Goal: Information Seeking & Learning: Understand process/instructions

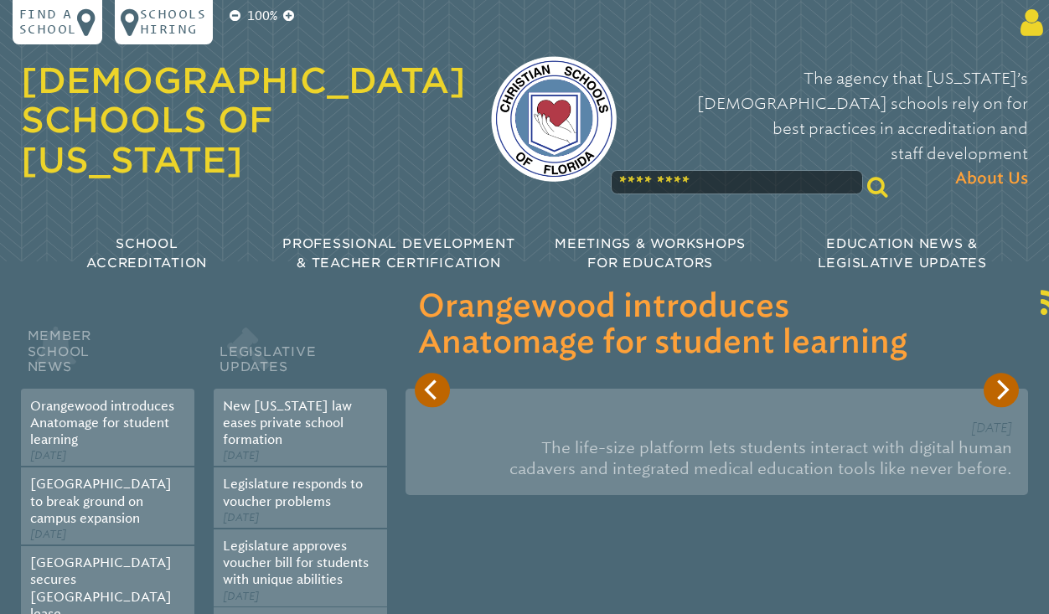
type input "**********"
click at [1029, 13] on icon at bounding box center [1028, 23] width 29 height 32
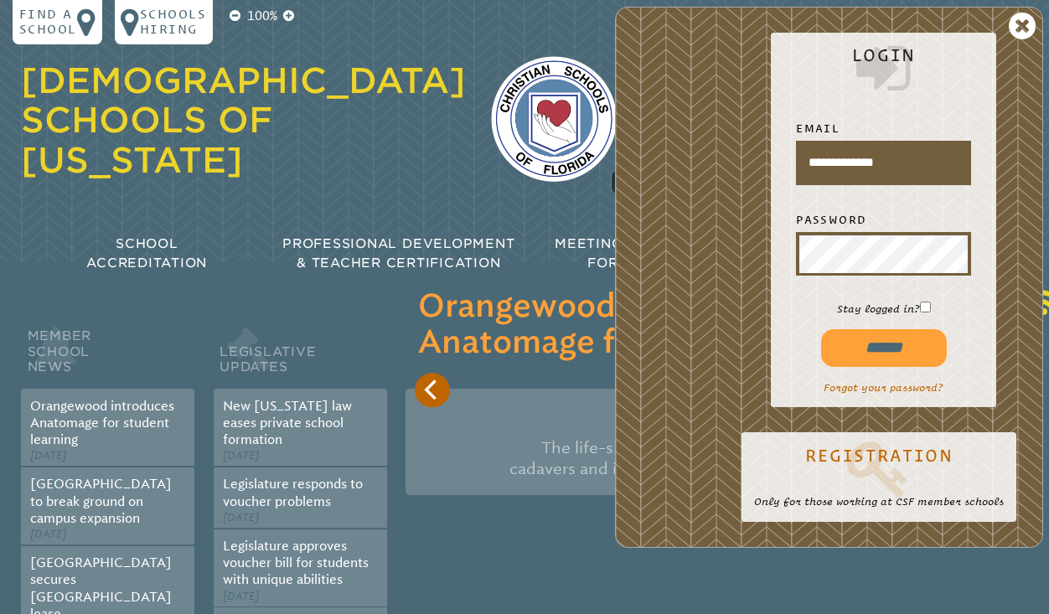
click at [863, 348] on input "******" at bounding box center [884, 348] width 126 height 38
type input "**********"
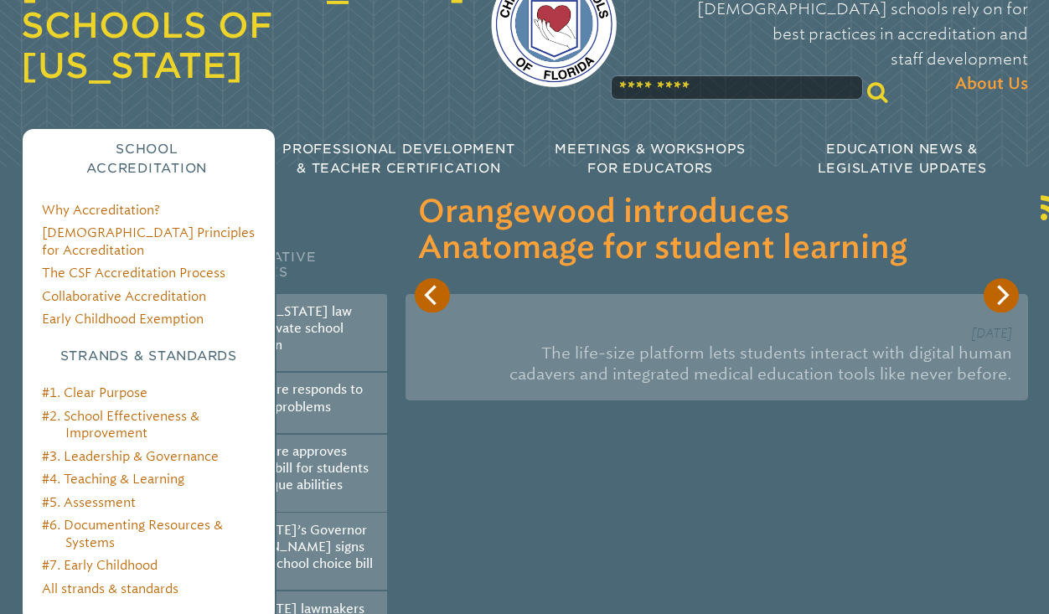
scroll to position [96, 0]
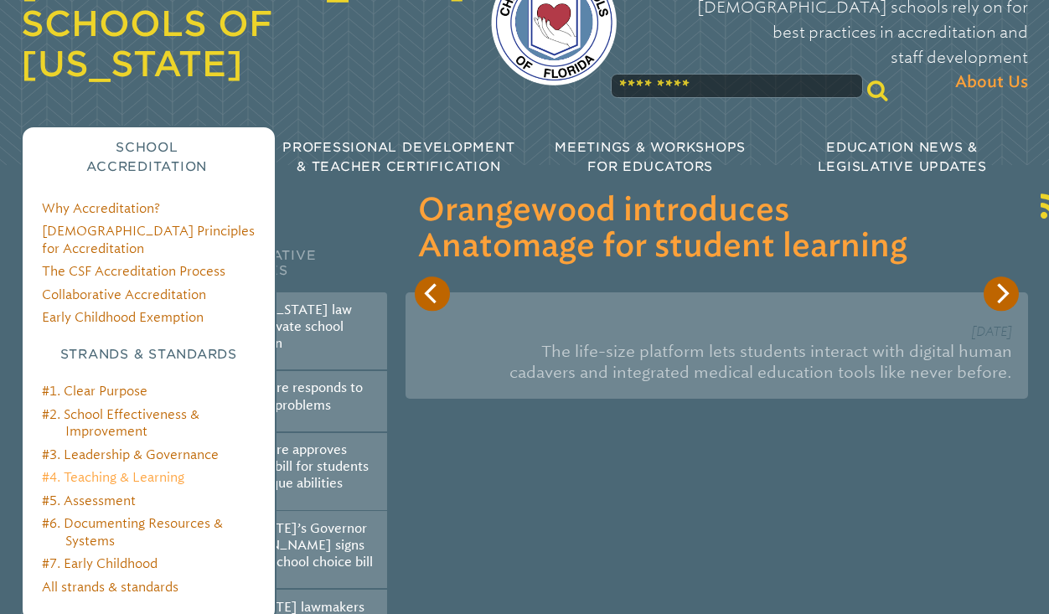
click at [90, 470] on link "#4. Teaching & Learning" at bounding box center [113, 477] width 142 height 15
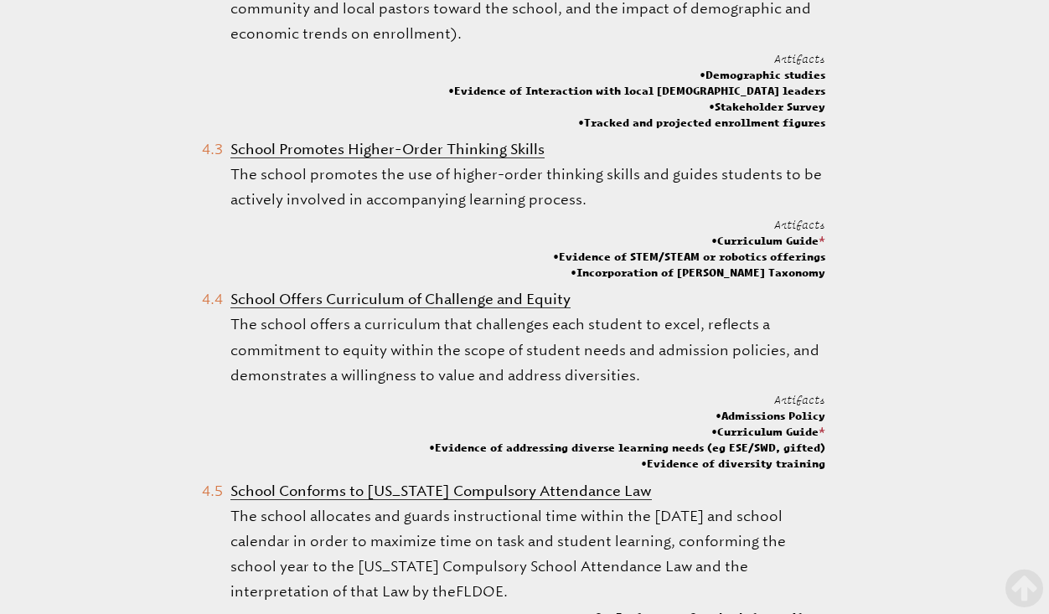
scroll to position [1234, 0]
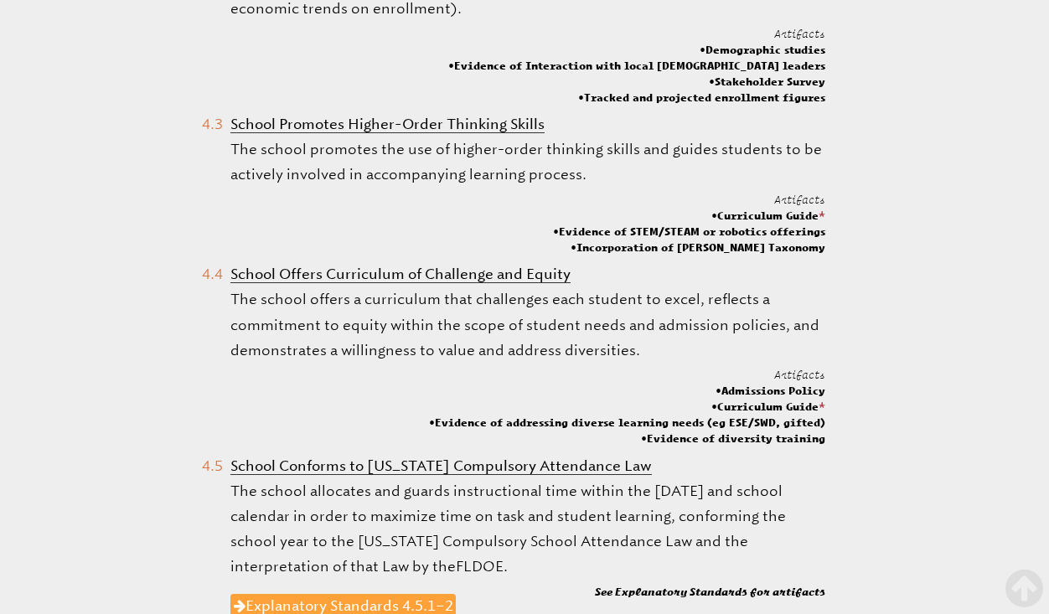
click at [205, 261] on li "School Offers Curriculum of Challenge and Equity The school offers a curriculum…" at bounding box center [513, 353] width 623 height 185
click at [275, 594] on link "Explanatory Standards 4.5.1–2" at bounding box center [343, 607] width 226 height 27
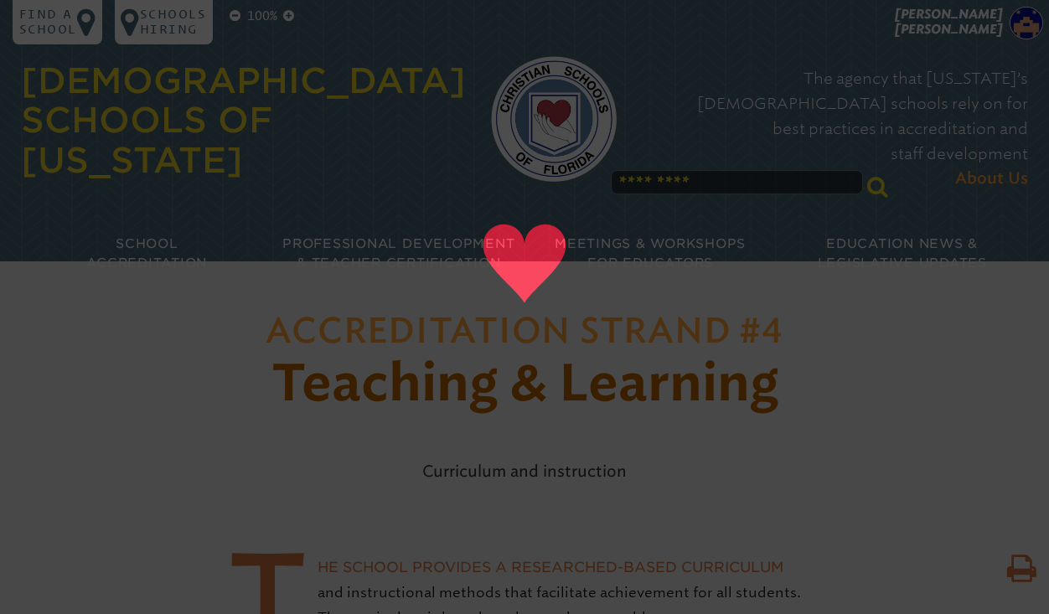
click at [376, 351] on h1 "Accreditation Strand #4 Teaching & Learning" at bounding box center [524, 357] width 808 height 116
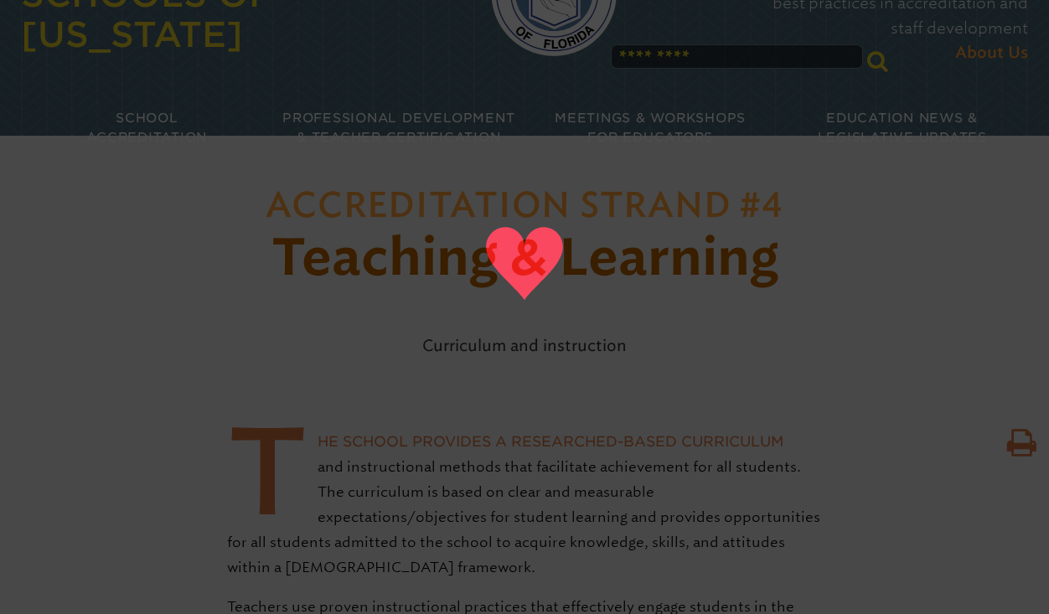
scroll to position [130, 0]
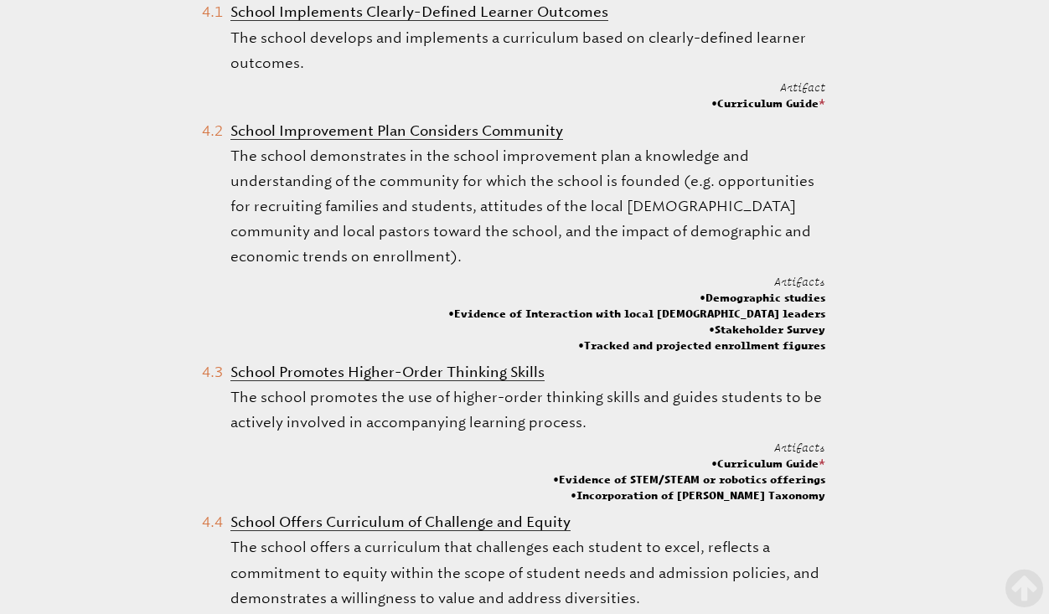
scroll to position [990, 0]
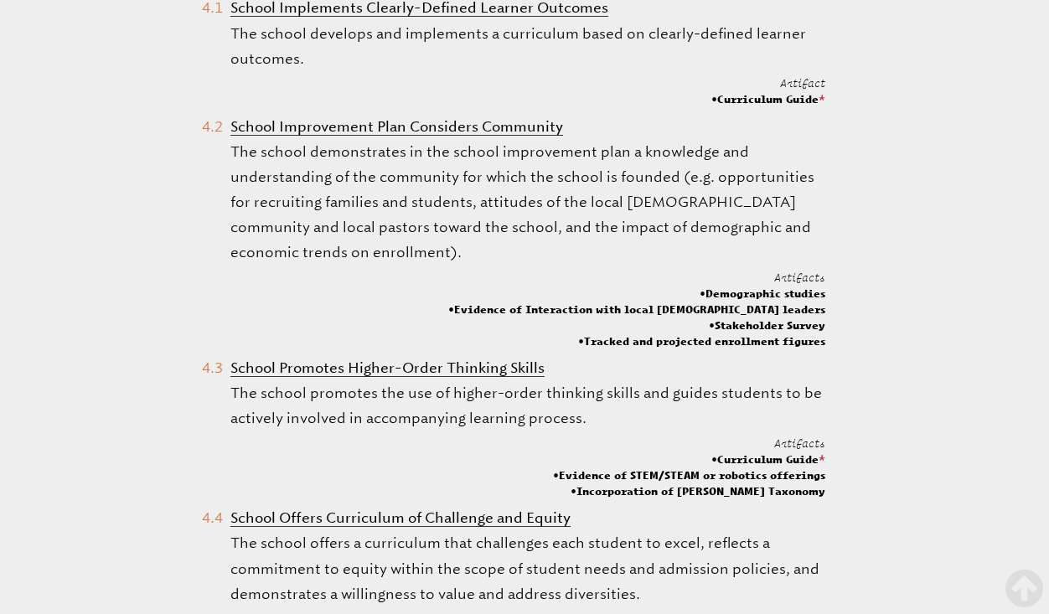
click at [211, 505] on li "School Offers Curriculum of Challenge and Equity The school offers a curriculum…" at bounding box center [513, 597] width 623 height 185
click at [313, 509] on b "School Offers Curriculum of Challenge and Equity" at bounding box center [400, 517] width 340 height 17
click at [204, 505] on li "School Offers Curriculum of Challenge and Equity The school offers a curriculum…" at bounding box center [513, 597] width 623 height 185
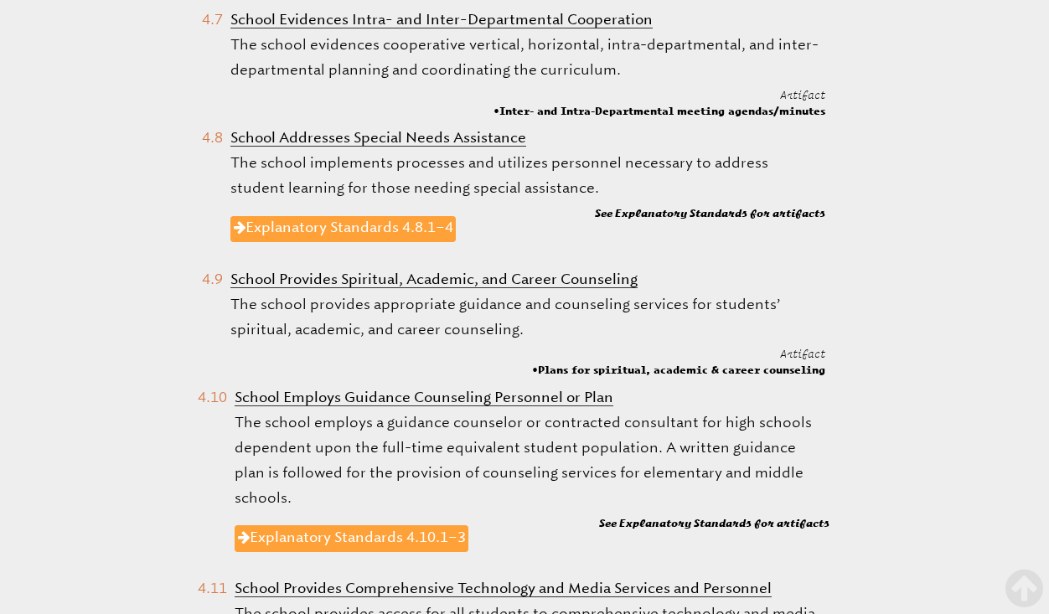
scroll to position [2119, 0]
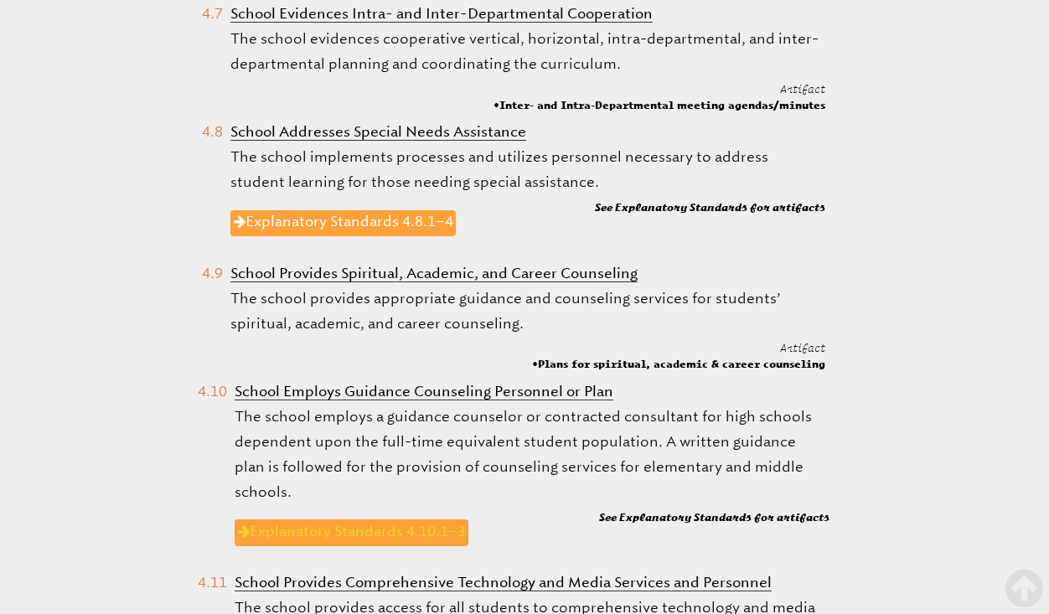
click at [329, 519] on link "Explanatory Standards 4.10.1–3" at bounding box center [352, 532] width 235 height 27
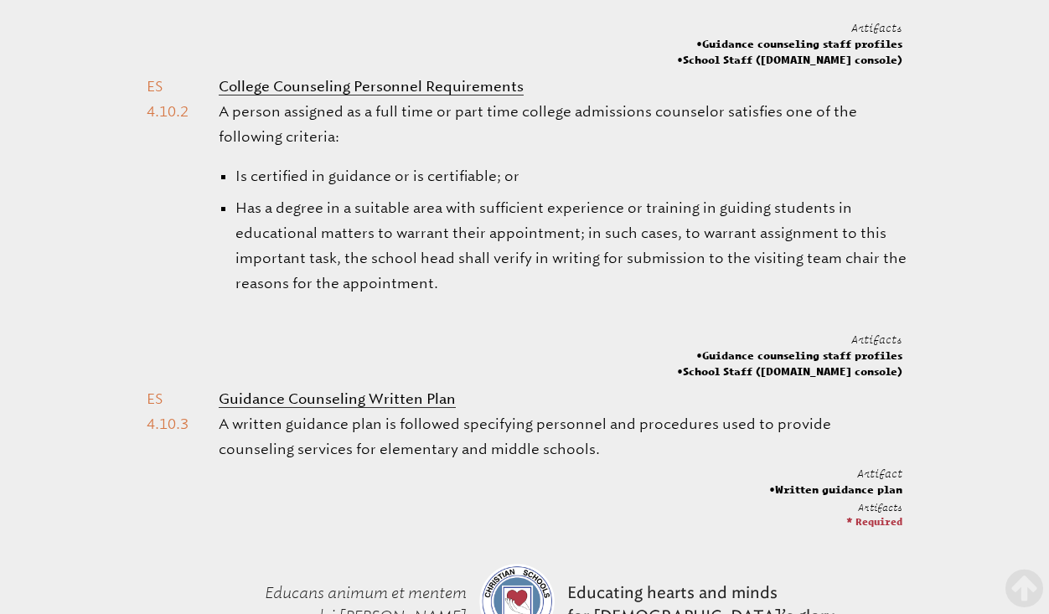
scroll to position [952, 0]
click at [297, 402] on b "Guidance Counseling Written Plan" at bounding box center [337, 397] width 237 height 17
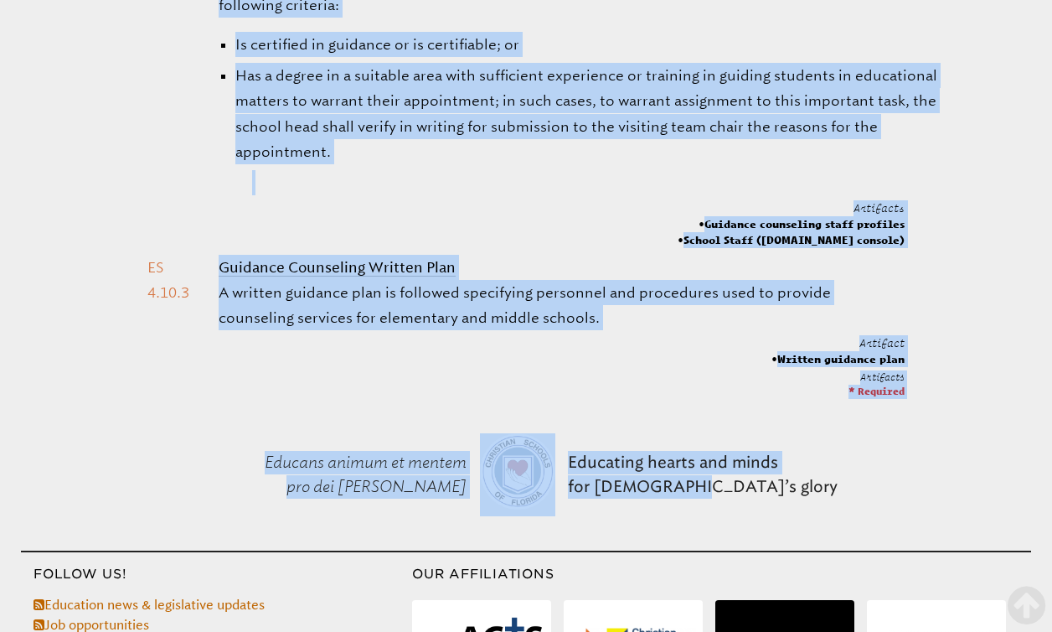
scroll to position [1081, 0]
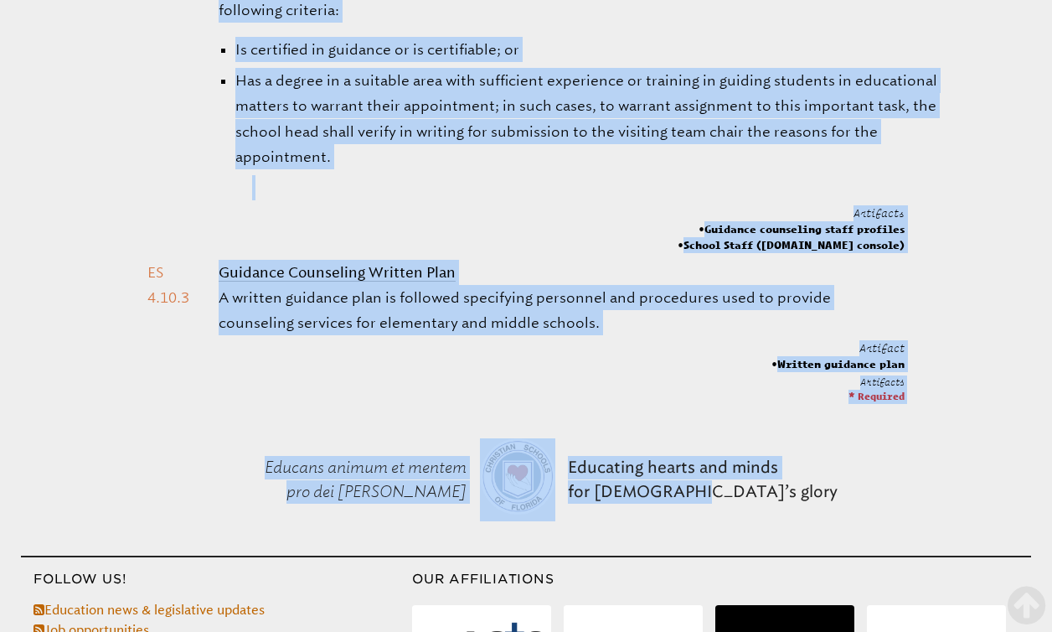
drag, startPoint x: 203, startPoint y: 61, endPoint x: 921, endPoint y: 384, distance: 787.7
copy div "Loremips Dolorsitam Consectet Adipiscingel Sed doeius tempori u labo-etdo magna…"
click at [553, 173] on ul "Is certified in guidance or is certifiable; or Has a degree in a suitable area …" at bounding box center [579, 119] width 720 height 164
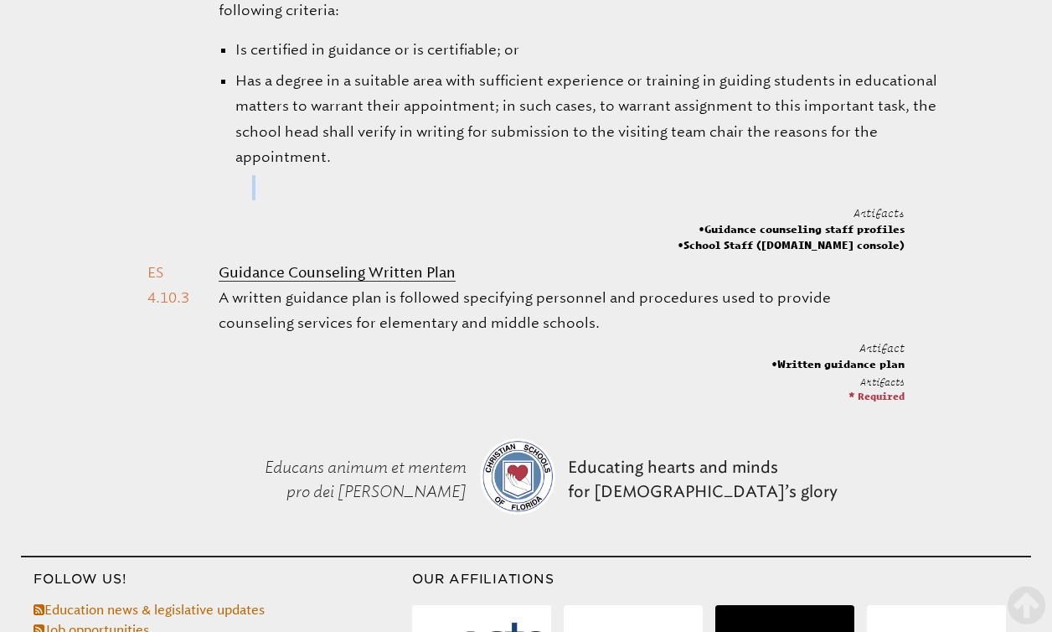
click at [553, 173] on ul "Is certified in guidance or is certifiable; or Has a degree in a suitable area …" at bounding box center [579, 119] width 720 height 164
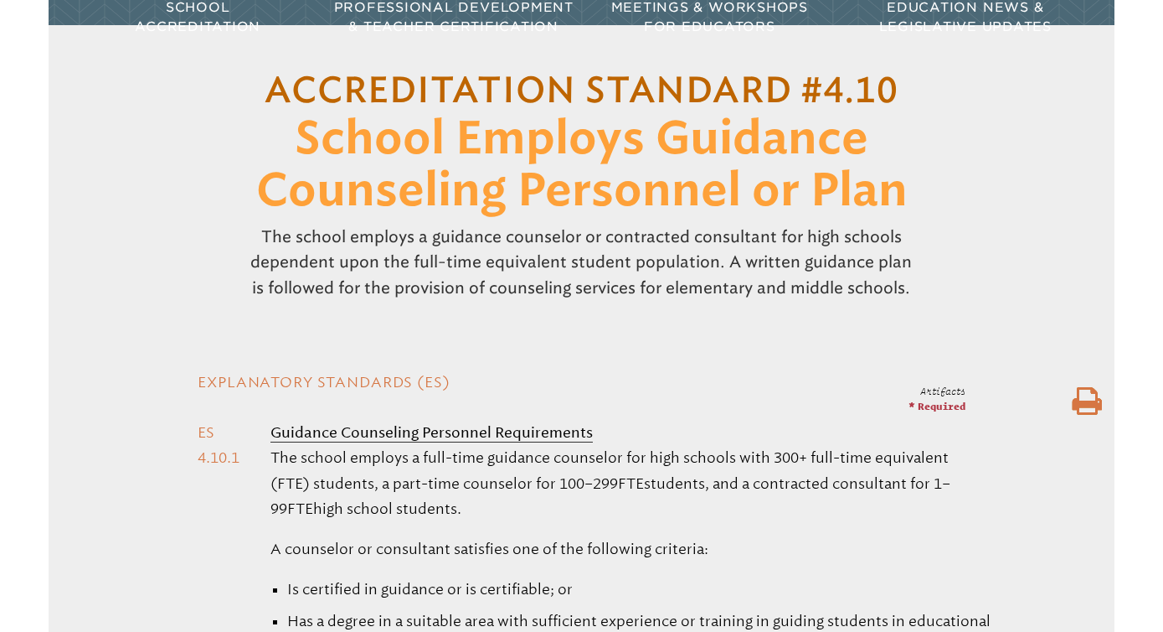
scroll to position [241, 0]
